Goal: Task Accomplishment & Management: Manage account settings

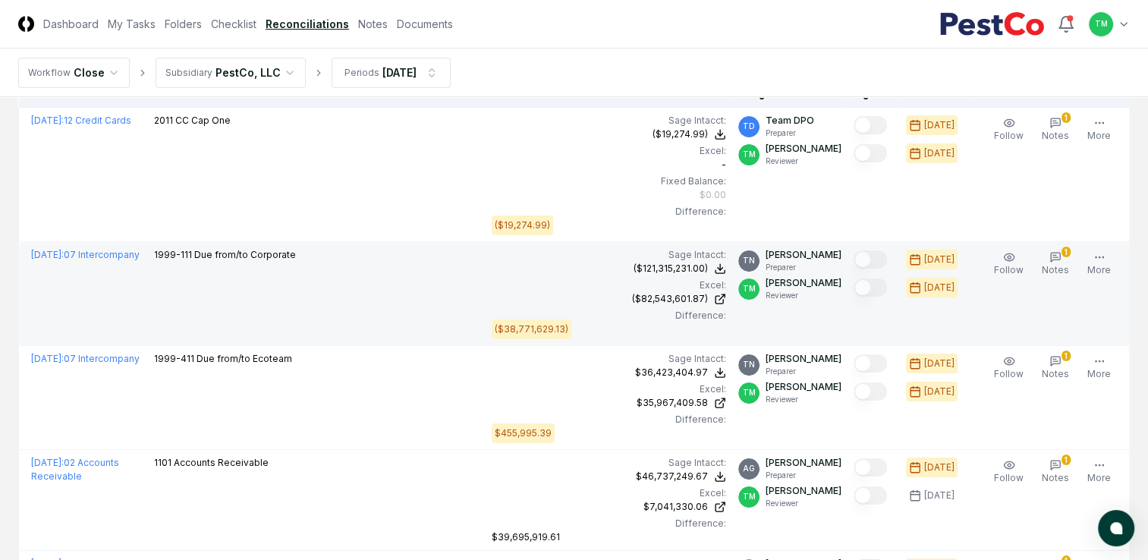
scroll to position [379, 0]
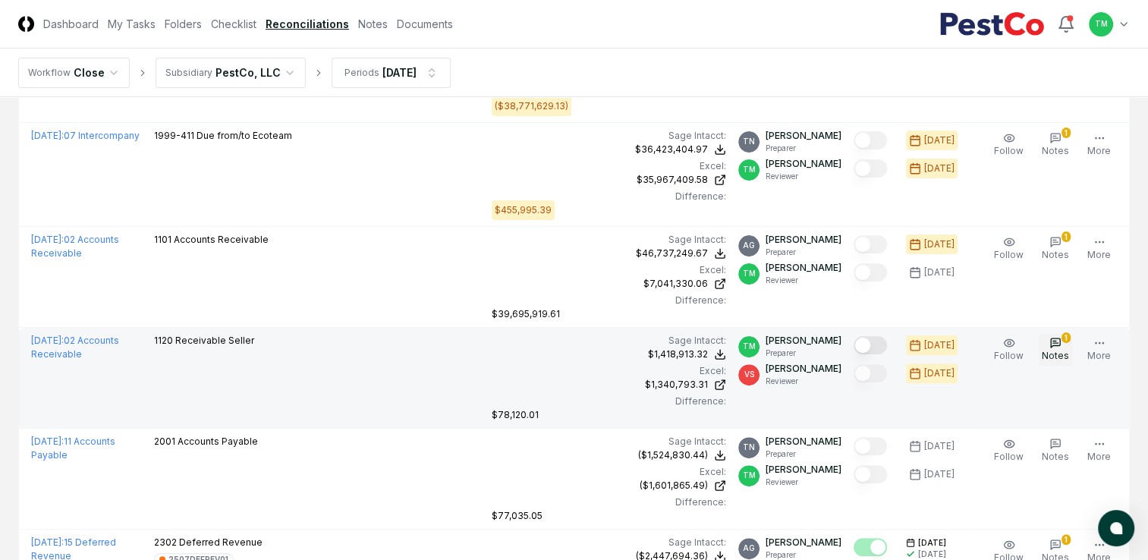
click at [1058, 347] on icon "button" at bounding box center [1055, 343] width 12 height 12
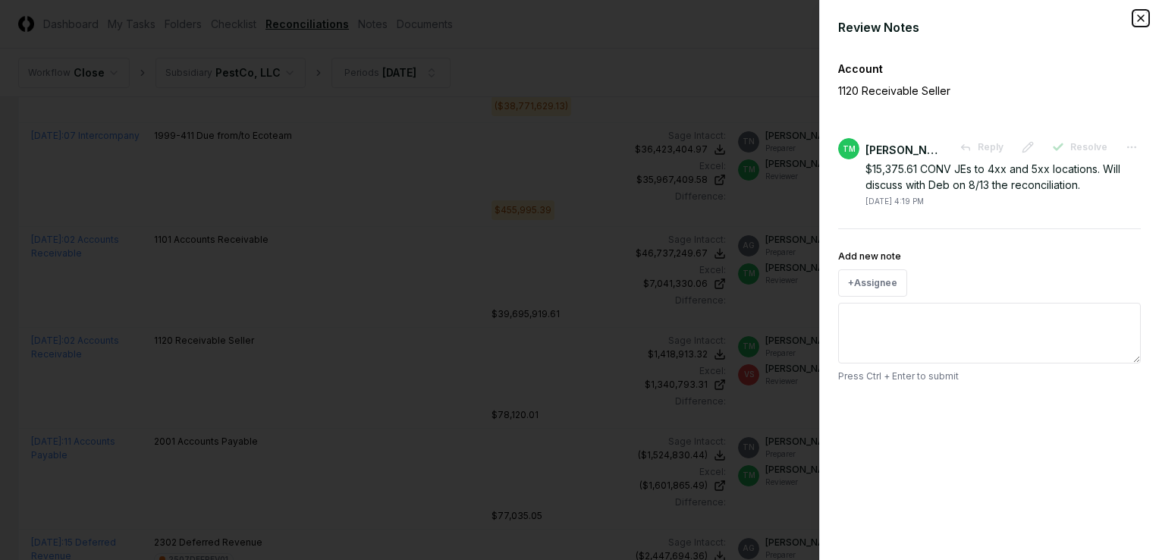
click at [1144, 20] on icon "button" at bounding box center [1141, 18] width 12 height 12
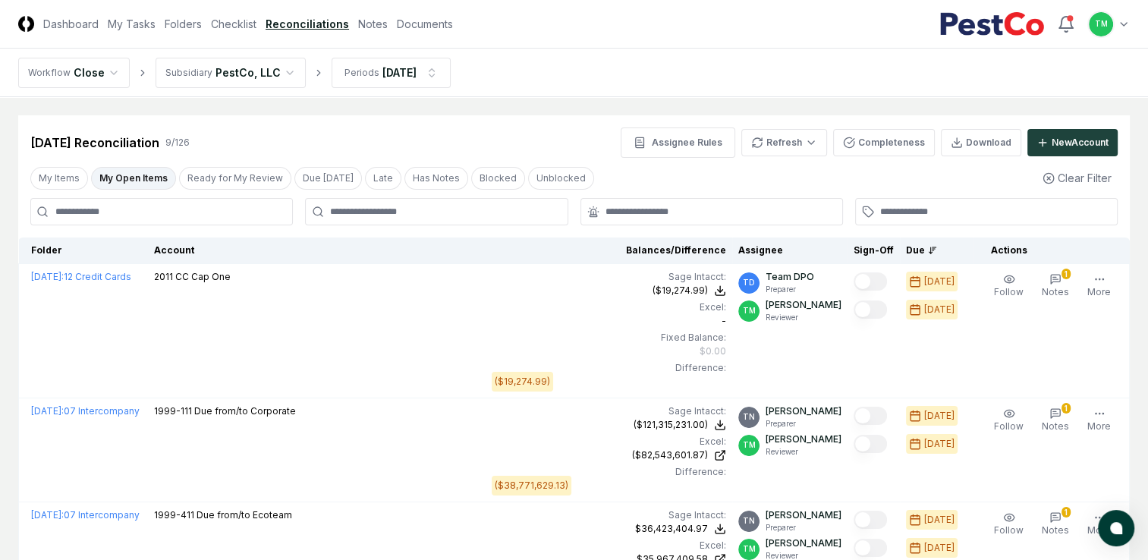
click at [140, 172] on button "My Open Items" at bounding box center [133, 178] width 85 height 23
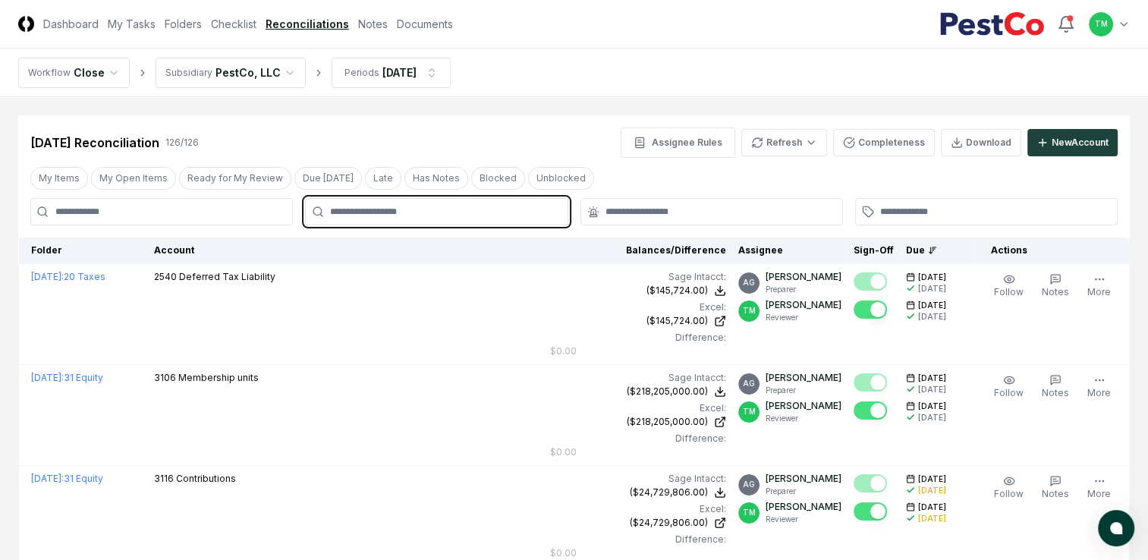
click at [391, 216] on input "text" at bounding box center [444, 212] width 228 height 14
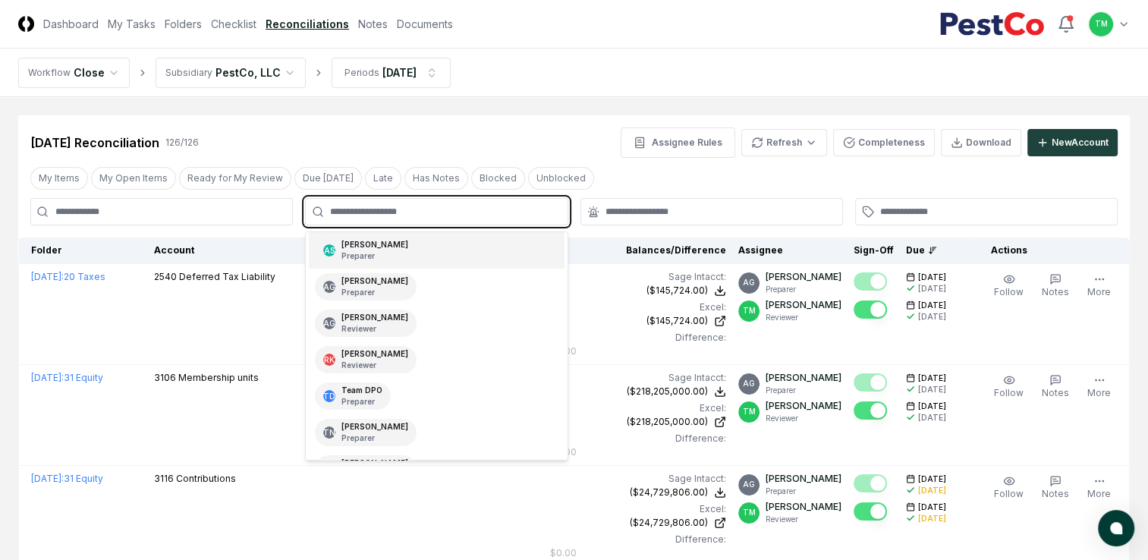
scroll to position [140, 0]
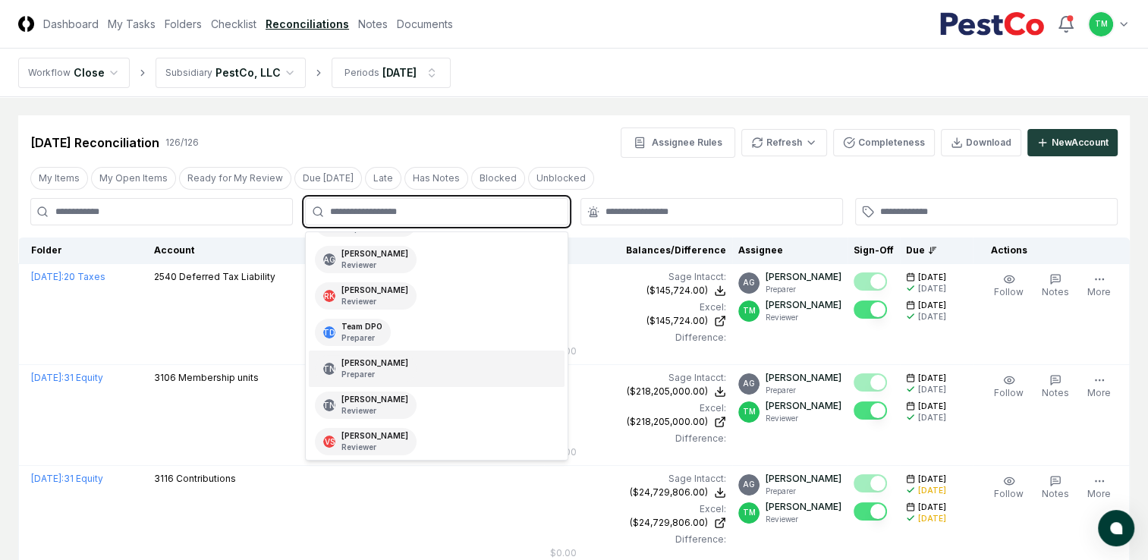
click at [377, 375] on p "Preparer" at bounding box center [374, 374] width 67 height 11
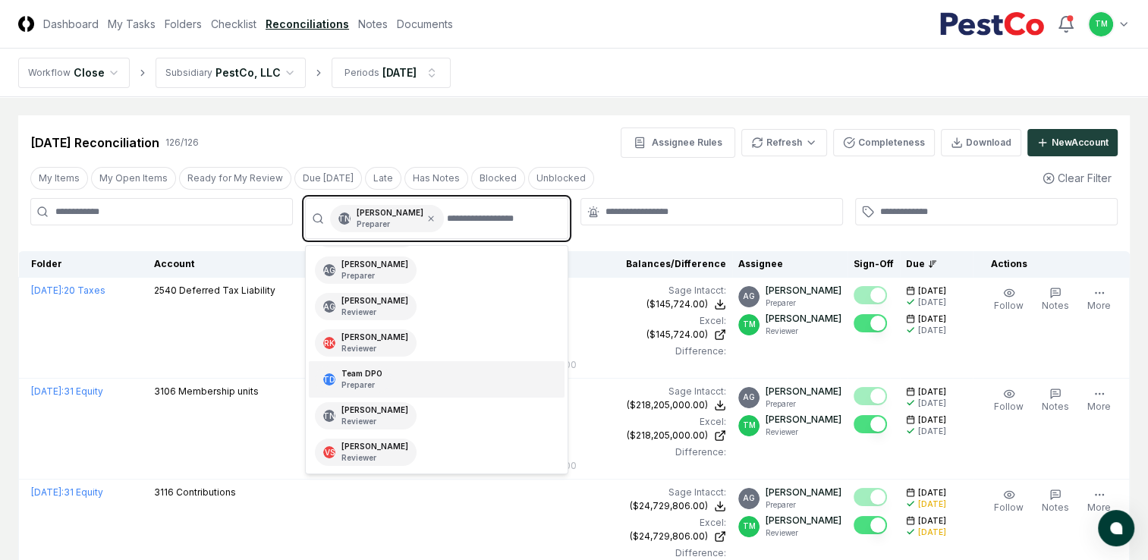
scroll to position [103, 0]
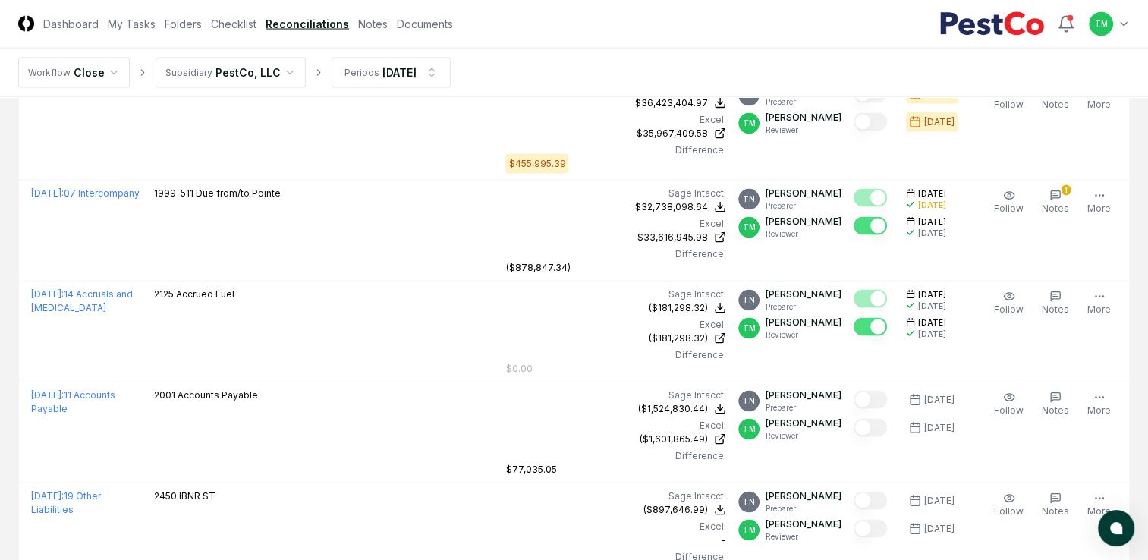
scroll to position [2837, 0]
